Goal: Information Seeking & Learning: Learn about a topic

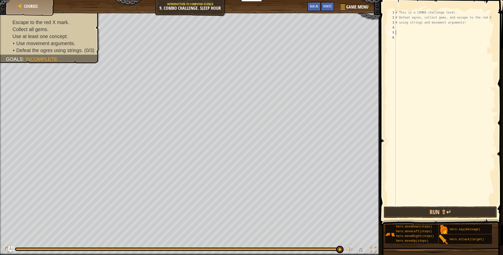
scroll to position [2, 0]
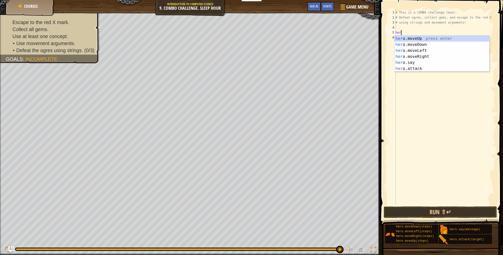
type textarea "hero"
click at [422, 39] on div "hero .moveUp press enter hero .moveDown press enter hero .moveLeft press enter …" at bounding box center [441, 60] width 95 height 48
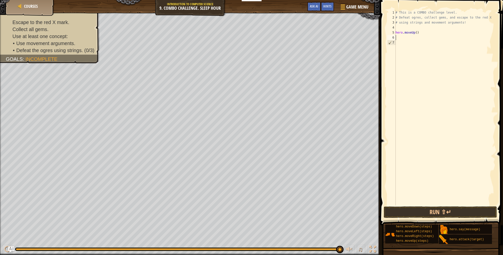
scroll to position [2, 0]
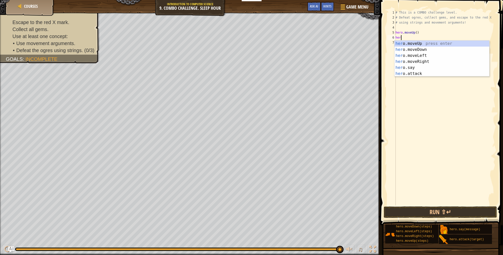
type textarea "hero"
click at [424, 51] on div "hero .moveUp press enter hero .moveDown press enter hero .moveLeft press enter …" at bounding box center [441, 65] width 95 height 48
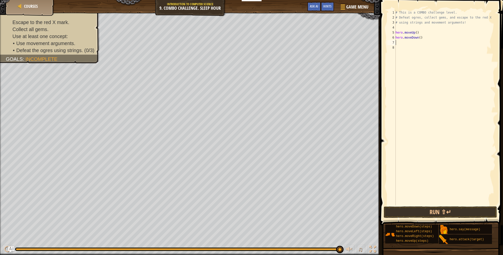
scroll to position [2, 0]
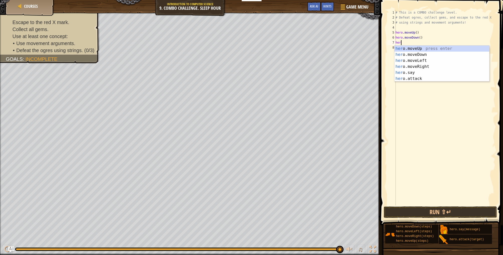
type textarea "hero"
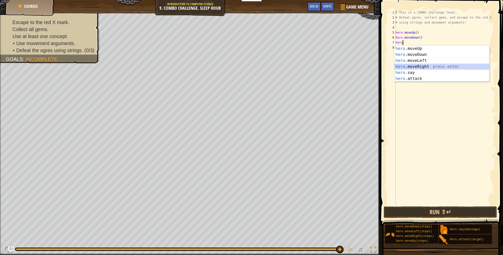
click at [433, 68] on div "hero .moveUp press enter hero .moveDown press enter hero .moveLeft press enter …" at bounding box center [441, 70] width 95 height 48
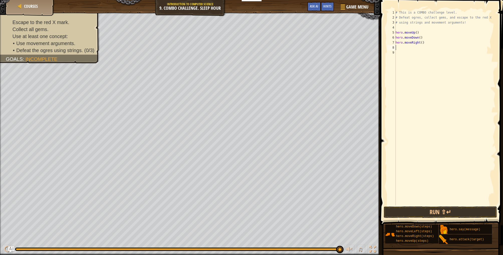
click at [432, 34] on div "# This is a COMBO challenge level. # Defeat [PERSON_NAME], collect gems, and es…" at bounding box center [444, 112] width 101 height 205
click at [427, 39] on div "# This is a COMBO challenge level. # Defeat [PERSON_NAME], collect gems, and es…" at bounding box center [444, 112] width 101 height 205
type textarea "hero.moveDown()"
click at [428, 47] on div "# This is a COMBO challenge level. # Defeat [PERSON_NAME], collect gems, and es…" at bounding box center [444, 112] width 101 height 205
click at [429, 212] on button "Run ⇧↵" at bounding box center [440, 212] width 113 height 12
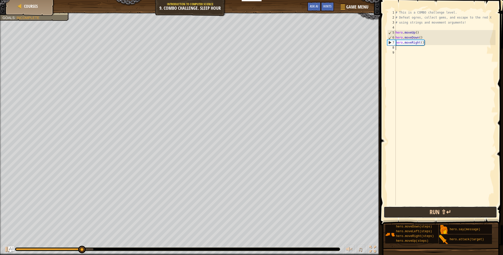
click at [429, 212] on button "Run ⇧↵" at bounding box center [440, 212] width 113 height 12
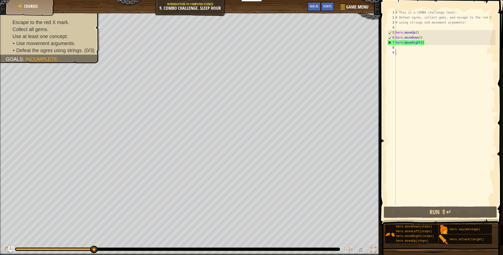
click at [402, 53] on div "# This is a COMBO challenge level. # Defeat [PERSON_NAME], collect gems, and es…" at bounding box center [444, 112] width 101 height 205
click at [404, 48] on div "# This is a COMBO challenge level. # Defeat [PERSON_NAME], collect gems, and es…" at bounding box center [444, 112] width 101 height 205
click at [434, 213] on button "Run ⇧↵" at bounding box center [440, 212] width 113 height 12
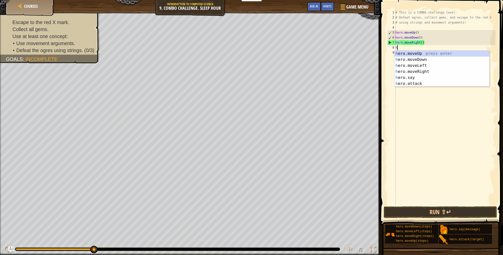
type textarea "her"
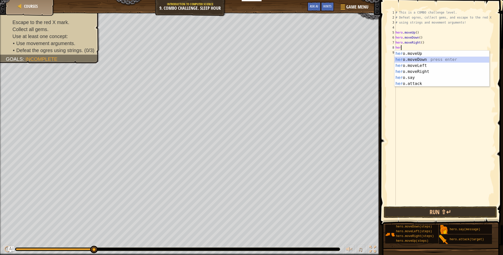
click at [411, 59] on div "her o.moveUp press enter her o.moveDown press enter her o.moveLeft press enter …" at bounding box center [441, 75] width 95 height 48
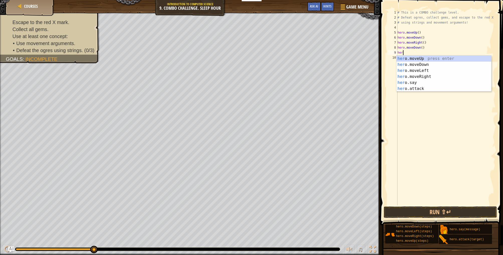
type textarea "hero"
click at [406, 58] on div "hero .moveUp press enter hero .moveDown press enter hero .moveLeft press enter …" at bounding box center [443, 80] width 95 height 48
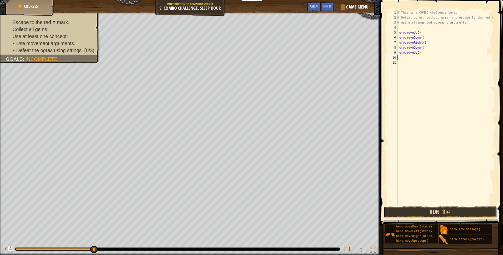
click at [421, 210] on button "Run ⇧↵" at bounding box center [440, 212] width 113 height 12
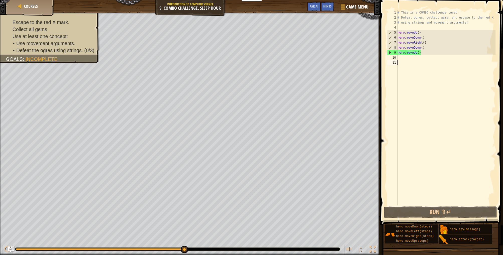
click at [401, 63] on div "# This is a COMBO challenge level. # Defeat [PERSON_NAME], collect gems, and es…" at bounding box center [445, 112] width 99 height 205
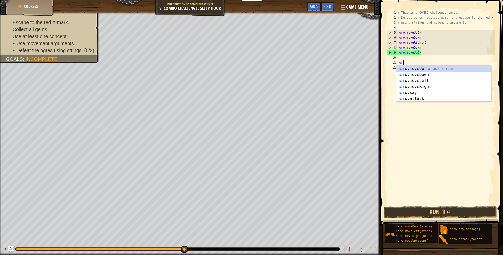
scroll to position [2, 0]
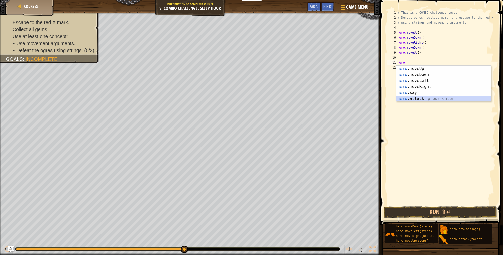
click at [414, 98] on div "hero .moveUp press enter hero .moveDown press enter hero .moveLeft press enter …" at bounding box center [443, 90] width 95 height 48
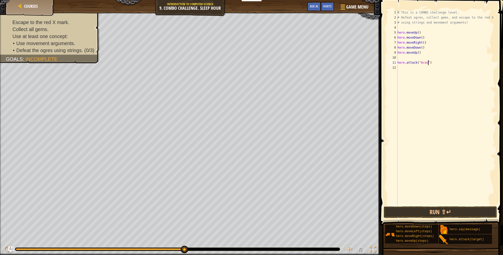
scroll to position [2, 3]
drag, startPoint x: 434, startPoint y: 209, endPoint x: 434, endPoint y: 204, distance: 4.3
click at [434, 207] on button "Run ⇧↵" at bounding box center [440, 212] width 113 height 12
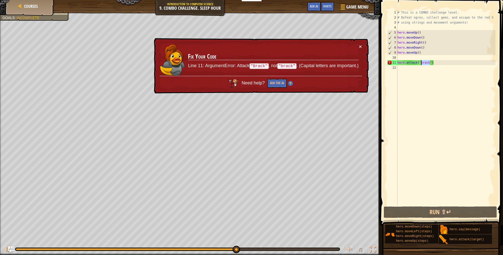
drag, startPoint x: 429, startPoint y: 62, endPoint x: 421, endPoint y: 62, distance: 8.5
click at [421, 62] on div "# This is a COMBO challenge level. # Defeat [PERSON_NAME], collect gems, and es…" at bounding box center [445, 112] width 99 height 205
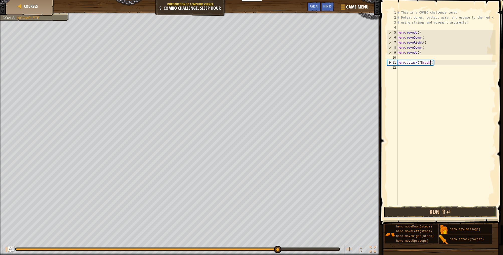
click at [431, 213] on button "Run ⇧↵" at bounding box center [440, 212] width 113 height 12
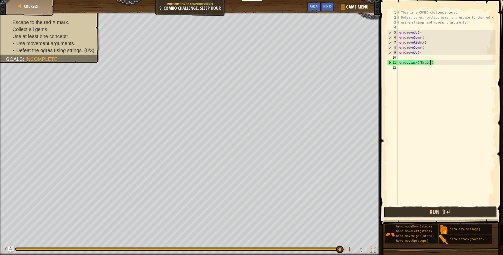
click at [428, 214] on button "Run ⇧↵" at bounding box center [440, 212] width 113 height 12
click at [411, 37] on div "# This is a COMBO challenge level. # Defeat [PERSON_NAME], collect gems, and es…" at bounding box center [445, 112] width 99 height 205
click at [408, 50] on div "# This is a COMBO challenge level. # Defeat [PERSON_NAME], collect gems, and es…" at bounding box center [445, 112] width 99 height 205
click at [413, 62] on div "# This is a COMBO challenge level. # Defeat [PERSON_NAME], collect gems, and es…" at bounding box center [445, 112] width 99 height 205
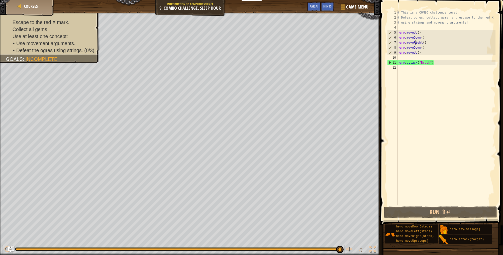
click at [415, 44] on div "# This is a COMBO challenge level. # Defeat [PERSON_NAME], collect gems, and es…" at bounding box center [445, 112] width 99 height 205
type textarea "hero.moveRight()"
click at [411, 29] on div "# This is a COMBO challenge level. # Defeat [PERSON_NAME], collect gems, and es…" at bounding box center [445, 112] width 99 height 205
click at [410, 52] on div "# This is a COMBO challenge level. # Defeat [PERSON_NAME], collect gems, and es…" at bounding box center [445, 112] width 99 height 205
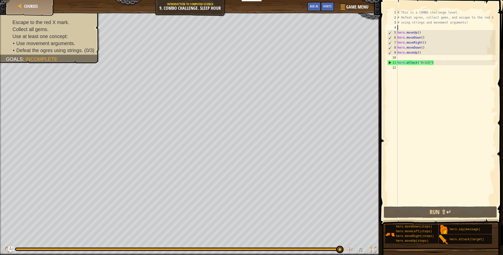
type textarea "hero.moveUp()"
drag, startPoint x: 431, startPoint y: 67, endPoint x: 418, endPoint y: 59, distance: 15.6
click at [431, 67] on div "# This is a COMBO challenge level. # Defeat [PERSON_NAME], collect gems, and es…" at bounding box center [445, 112] width 99 height 205
click at [404, 43] on div "# This is a COMBO challenge level. # Defeat [PERSON_NAME], collect gems, and es…" at bounding box center [445, 112] width 99 height 205
drag, startPoint x: 446, startPoint y: 61, endPoint x: 391, endPoint y: 61, distance: 54.9
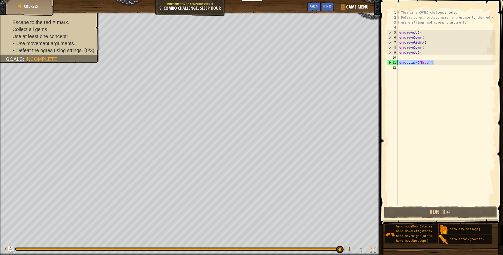
click at [391, 61] on div "hero.moveRight() 1 2 3 4 5 6 7 8 9 10 11 12 # This is a COMBO challenge level. …" at bounding box center [440, 107] width 109 height 195
drag, startPoint x: 398, startPoint y: 31, endPoint x: 404, endPoint y: 32, distance: 6.3
click at [404, 32] on div "# This is a COMBO challenge level. # Defeat [PERSON_NAME], collect gems, and es…" at bounding box center [445, 112] width 99 height 205
click at [410, 31] on div "# This is a COMBO challenge level. # Defeat [PERSON_NAME], collect gems, and es…" at bounding box center [445, 112] width 99 height 205
drag, startPoint x: 406, startPoint y: 32, endPoint x: 416, endPoint y: 33, distance: 10.3
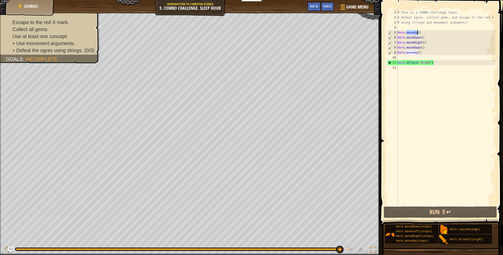
click at [416, 33] on div "# This is a COMBO challenge level. # Defeat [PERSON_NAME], collect gems, and es…" at bounding box center [445, 112] width 99 height 205
click at [418, 33] on div "# This is a COMBO challenge level. # Defeat [PERSON_NAME], collect gems, and es…" at bounding box center [445, 112] width 99 height 205
click at [399, 33] on div "# This is a COMBO challenge level. # Defeat [PERSON_NAME], collect gems, and es…" at bounding box center [445, 112] width 99 height 205
click at [412, 33] on div "# This is a COMBO challenge level. # Defeat [PERSON_NAME], collect gems, and es…" at bounding box center [445, 112] width 99 height 205
click at [420, 33] on div "# This is a COMBO challenge level. # Defeat [PERSON_NAME], collect gems, and es…" at bounding box center [445, 112] width 99 height 205
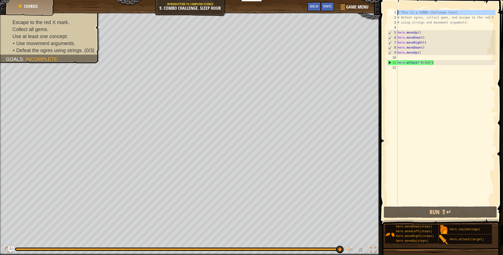
click at [397, 11] on div "1" at bounding box center [392, 12] width 10 height 5
drag, startPoint x: 468, startPoint y: 22, endPoint x: 393, endPoint y: 12, distance: 75.6
click at [393, 12] on div "# This is a COMBO challenge level. 1 2 3 4 5 6 7 8 9 10 11 12 # This is a COMBO…" at bounding box center [440, 107] width 109 height 195
click at [476, 21] on div "# This is a COMBO challenge level. # Defeat [PERSON_NAME], collect gems, and es…" at bounding box center [445, 112] width 99 height 205
type textarea "# using strings and movement arguments!"
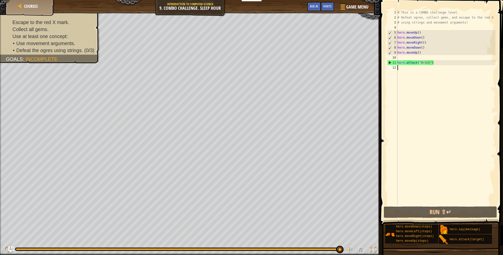
click at [421, 73] on div "# This is a COMBO challenge level. # Defeat [PERSON_NAME], collect gems, and es…" at bounding box center [445, 112] width 99 height 205
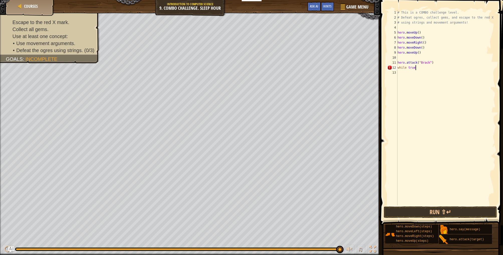
type textarea "while true:"
click at [408, 72] on div "# This is a COMBO challenge level. # Defeat [PERSON_NAME], collect gems, and es…" at bounding box center [445, 112] width 99 height 205
click at [407, 72] on div "# This is a COMBO challenge level. # Defeat [PERSON_NAME], collect gems, and es…" at bounding box center [445, 112] width 99 height 205
click at [404, 72] on div "# This is a COMBO challenge level. # Defeat [PERSON_NAME], collect gems, and es…" at bounding box center [445, 112] width 99 height 205
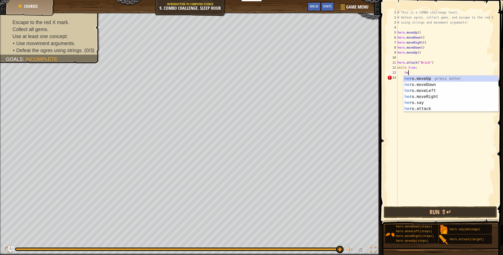
type textarea "her"
click at [420, 78] on div "her o.moveUp press enter her o.moveDown press enter her o.moveLeft press enter …" at bounding box center [450, 100] width 95 height 48
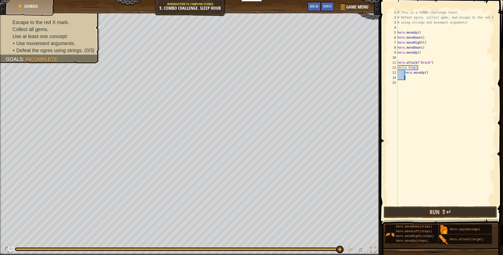
scroll to position [2, 0]
click at [408, 78] on div "# This is a COMBO challenge level. # Defeat [PERSON_NAME], collect gems, and es…" at bounding box center [445, 112] width 99 height 205
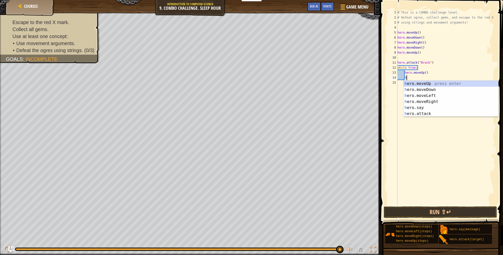
type textarea "her"
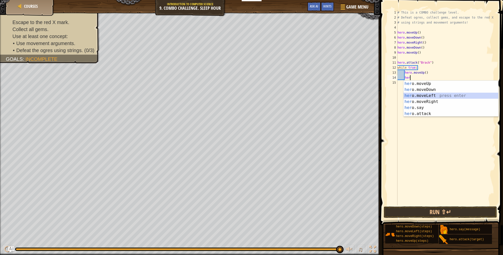
click at [430, 96] on div "her o.moveUp press enter her o.moveDown press enter her o.moveLeft press enter …" at bounding box center [450, 105] width 95 height 48
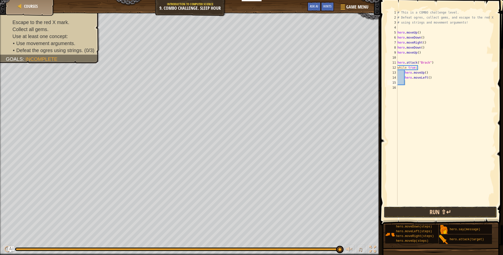
click at [433, 212] on button "Run ⇧↵" at bounding box center [440, 212] width 113 height 12
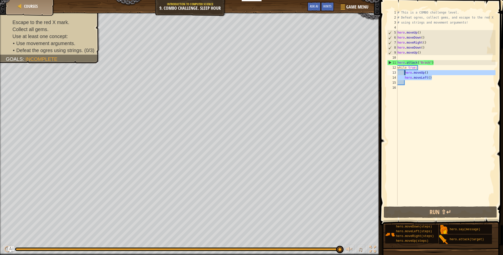
drag, startPoint x: 441, startPoint y: 79, endPoint x: 404, endPoint y: 73, distance: 37.0
click at [404, 73] on div "# This is a COMBO challenge level. # Defeat [PERSON_NAME], collect gems, and es…" at bounding box center [445, 112] width 99 height 205
click at [413, 67] on div "# This is a COMBO challenge level. # Defeat [PERSON_NAME], collect gems, and es…" at bounding box center [445, 112] width 99 height 205
type textarea "while true:"
